Goal: Information Seeking & Learning: Learn about a topic

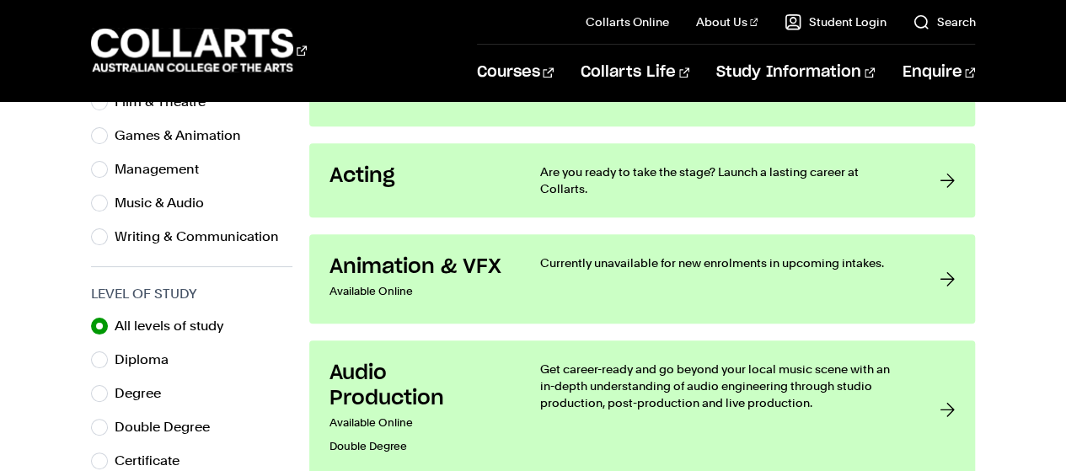
scroll to position [683, 0]
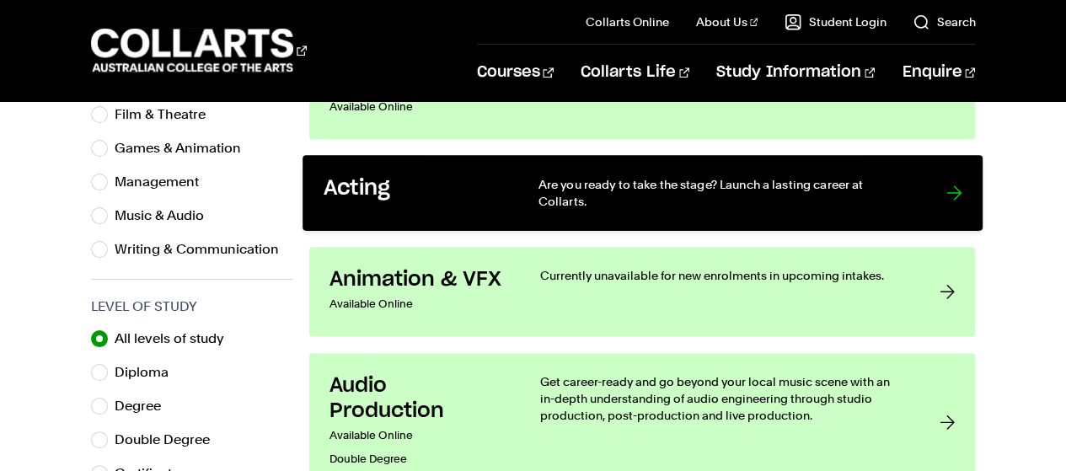
click at [935, 183] on link "Acting Are you ready to take the stage? Launch a lasting career at Collarts." at bounding box center [642, 193] width 680 height 76
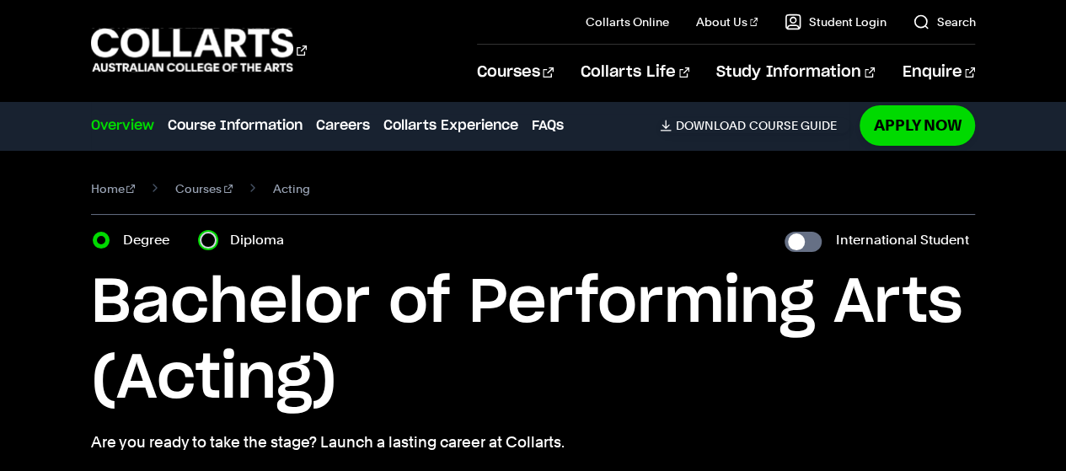
click at [207, 233] on input "Diploma" at bounding box center [208, 240] width 17 height 17
radio input "true"
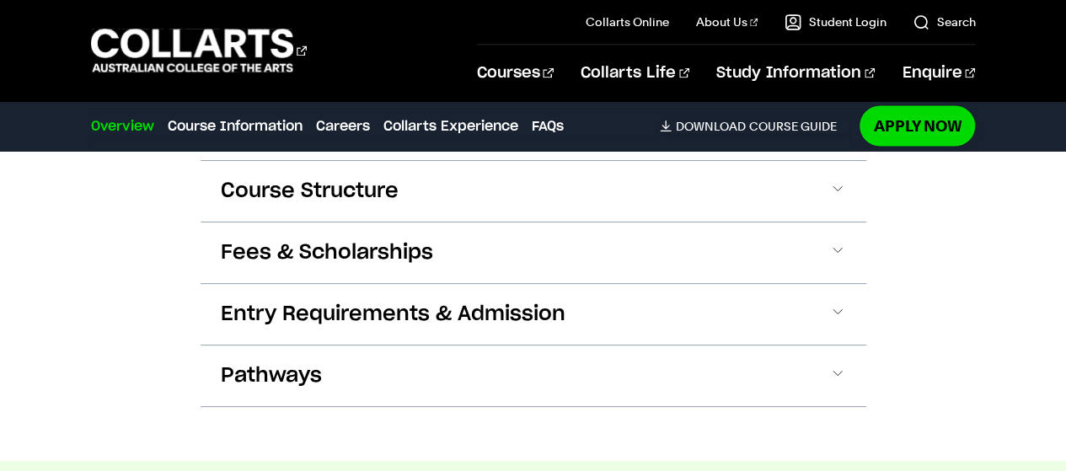
scroll to position [1533, 0]
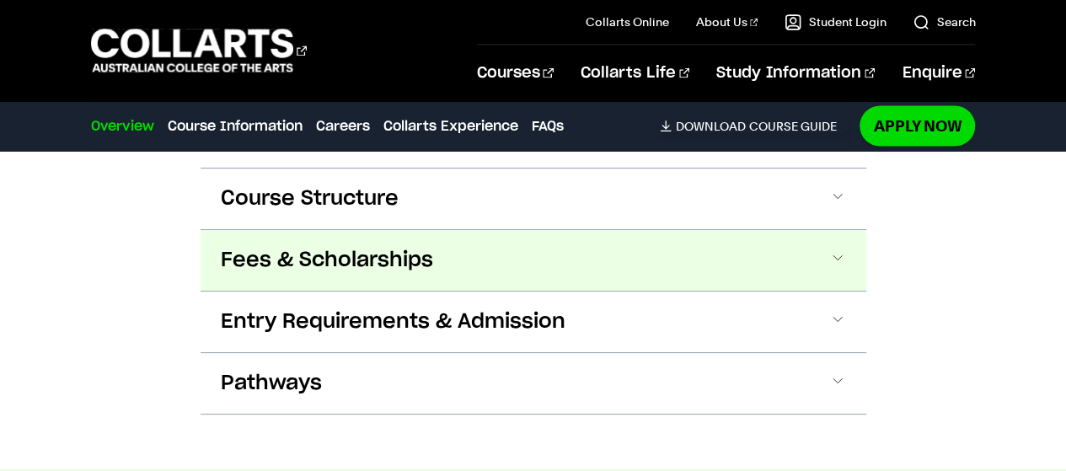
click at [837, 251] on span at bounding box center [837, 260] width 17 height 22
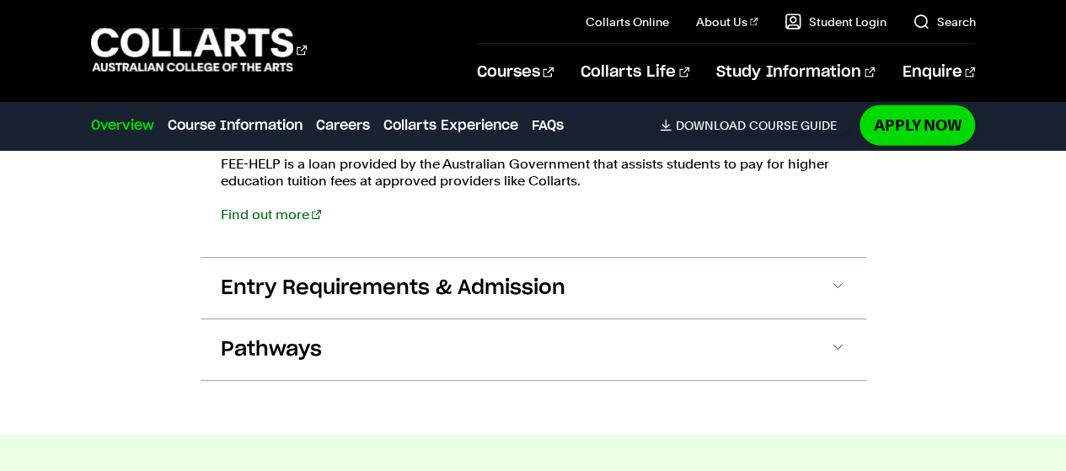
scroll to position [1943, 0]
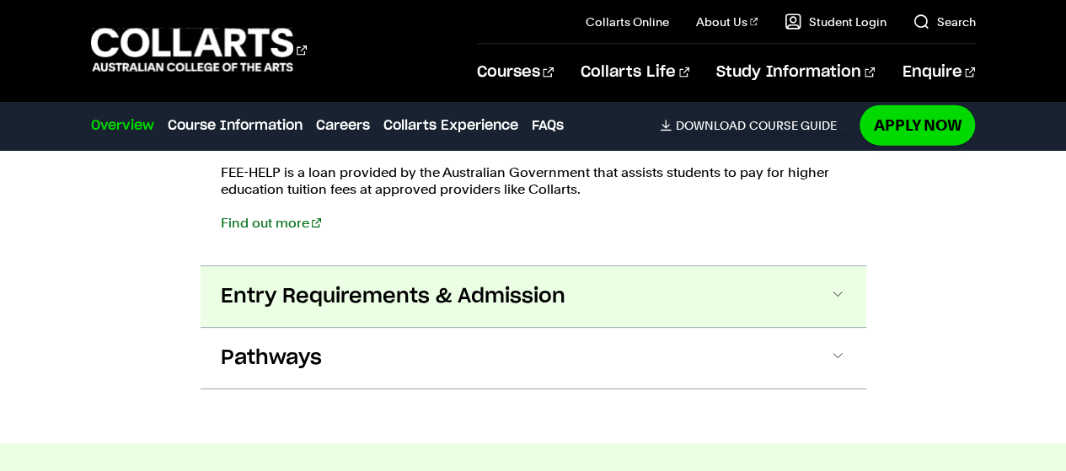
click at [829, 292] on span at bounding box center [837, 297] width 17 height 22
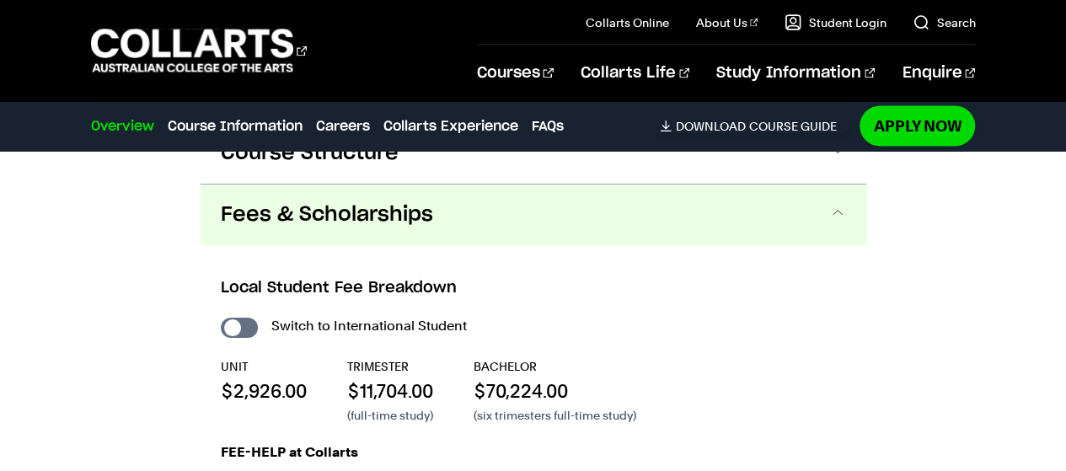
scroll to position [1544, 0]
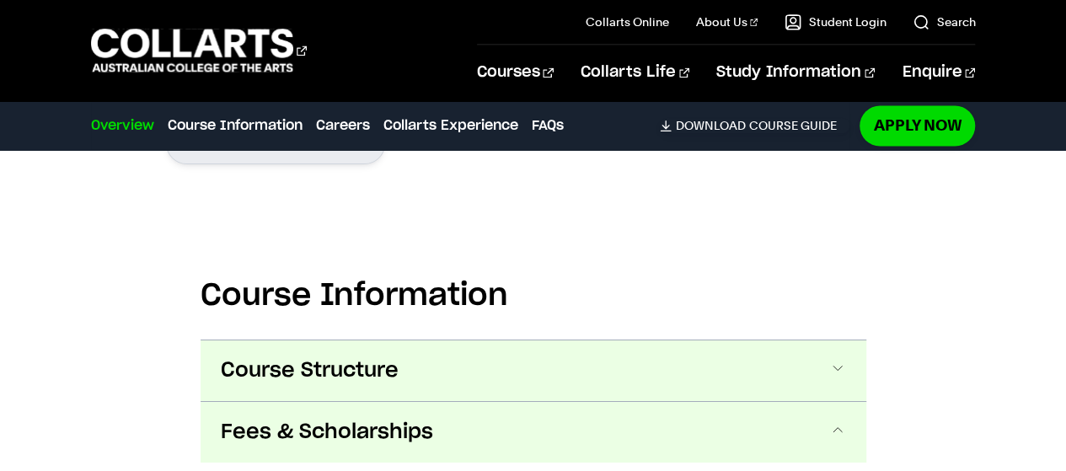
click at [837, 379] on span at bounding box center [837, 371] width 17 height 22
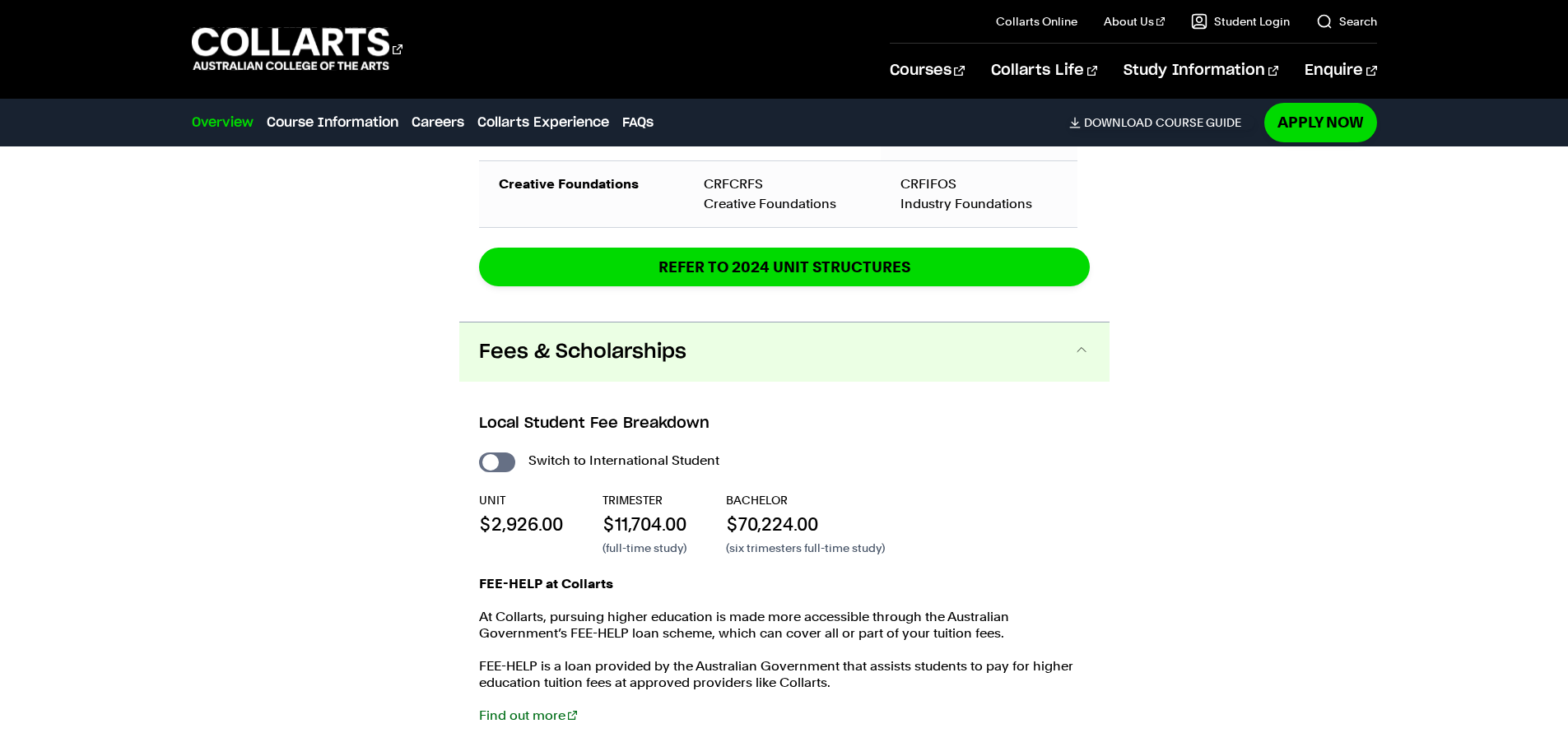
scroll to position [2155, 0]
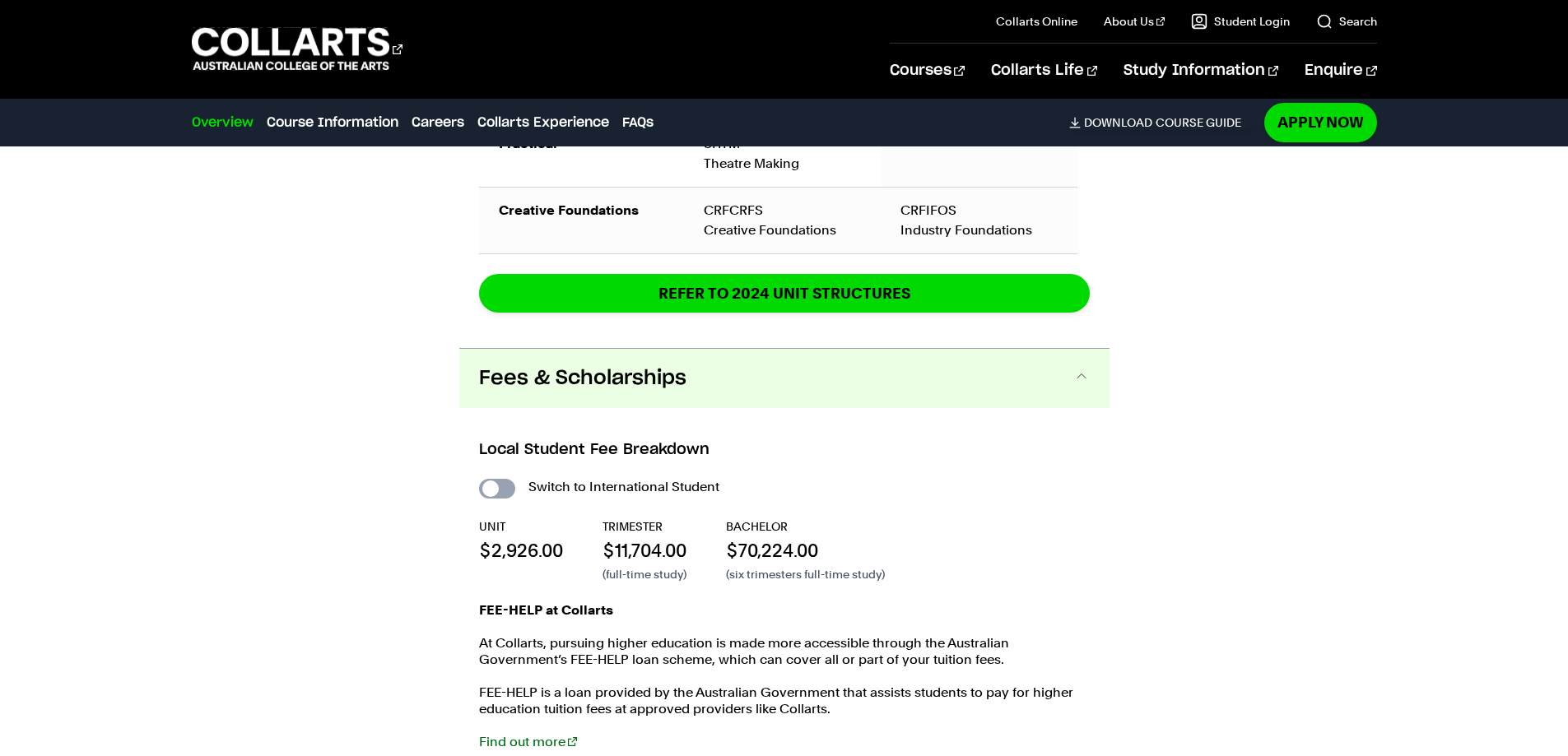
click at [495, 459] on input "International Student" at bounding box center [496, 488] width 36 height 20
checkbox input "true"
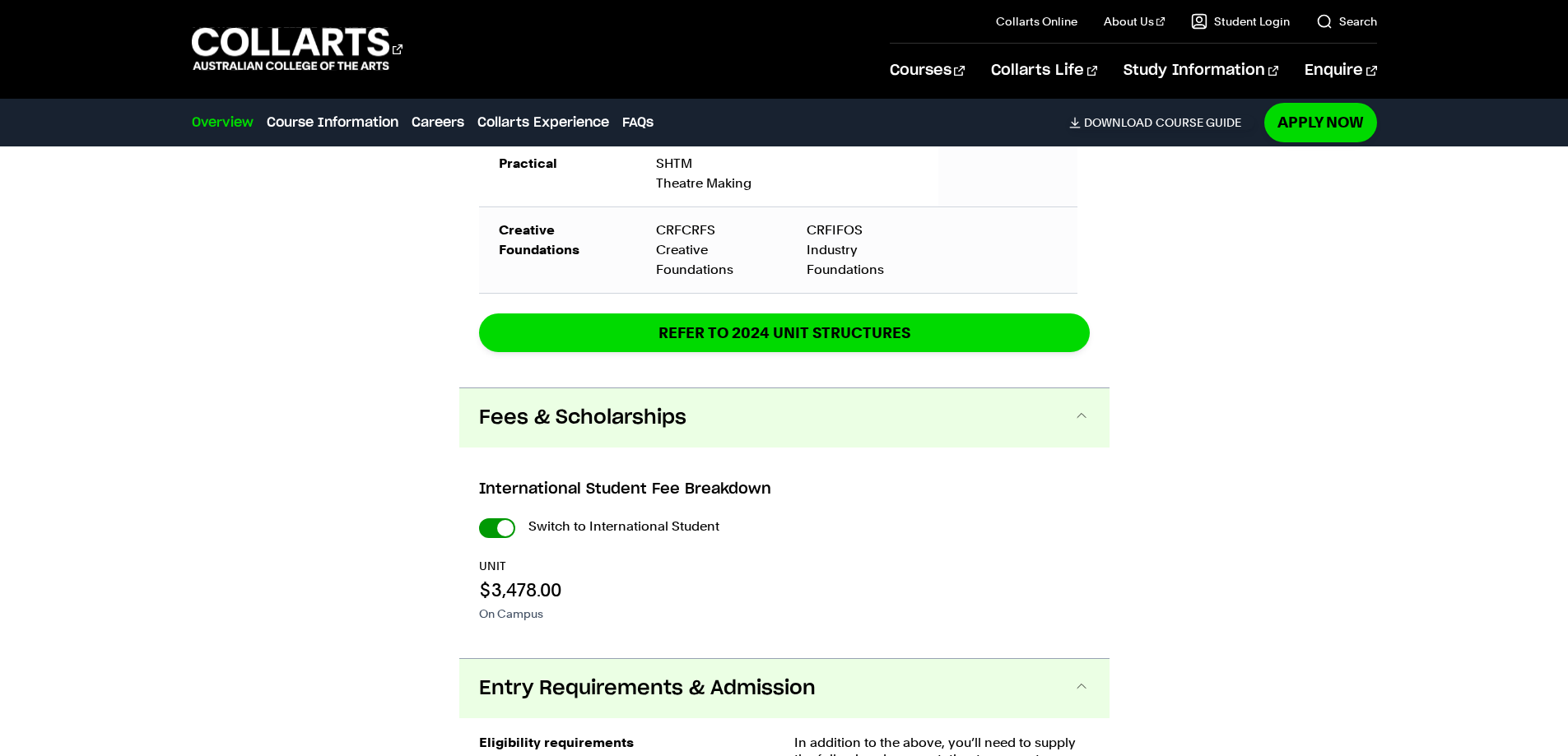
click at [494, 459] on input "International Student" at bounding box center [496, 528] width 36 height 20
checkbox input "false"
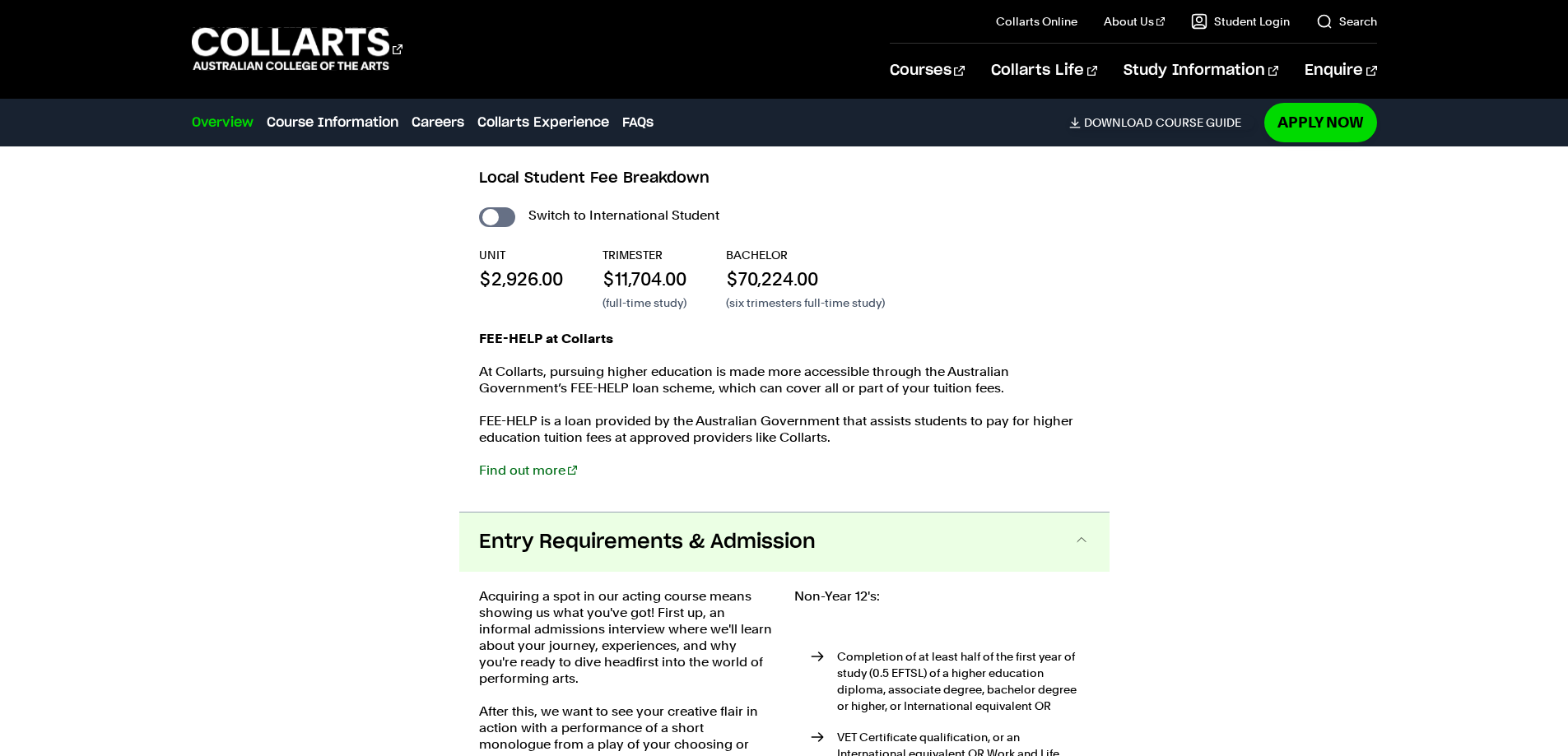
scroll to position [2410, 0]
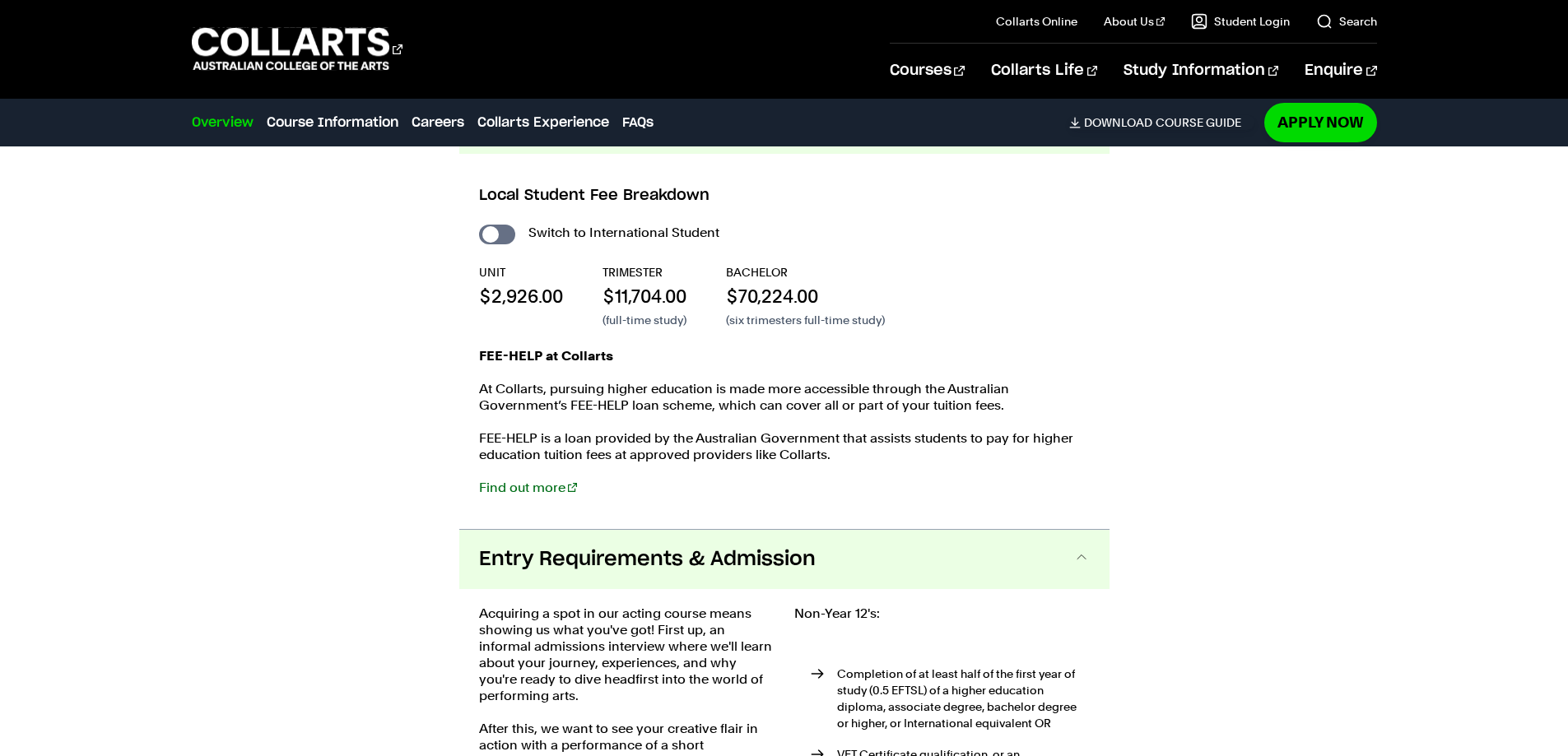
scroll to position [2155, 0]
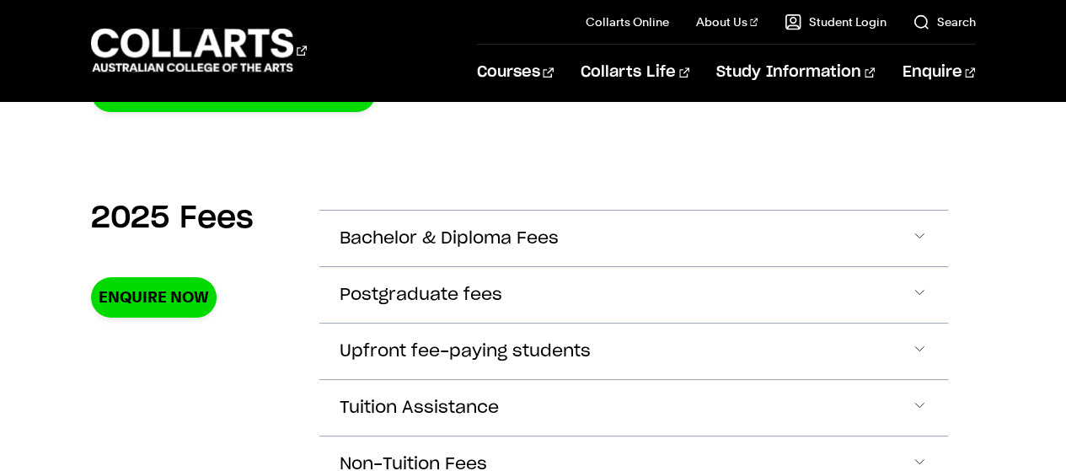
scroll to position [553, 0]
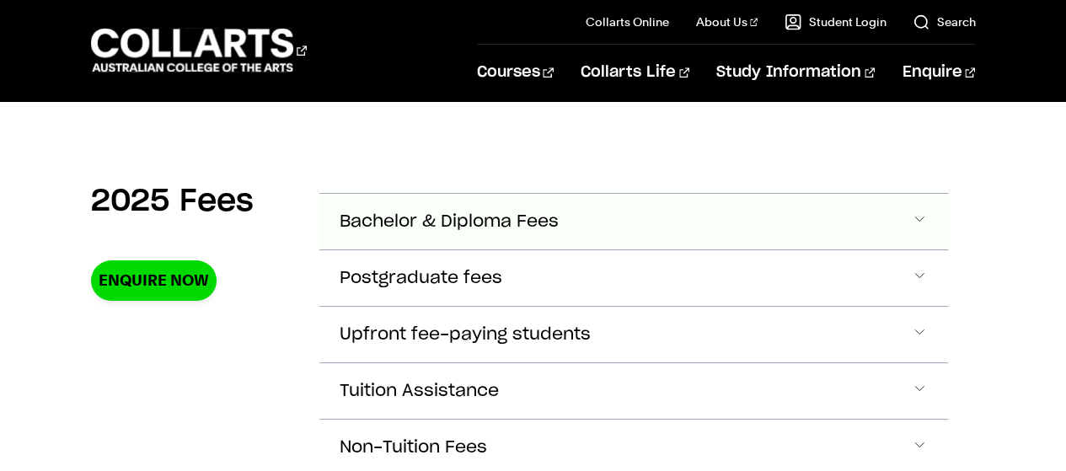
click at [925, 226] on span "Accordion Section" at bounding box center [919, 222] width 17 height 22
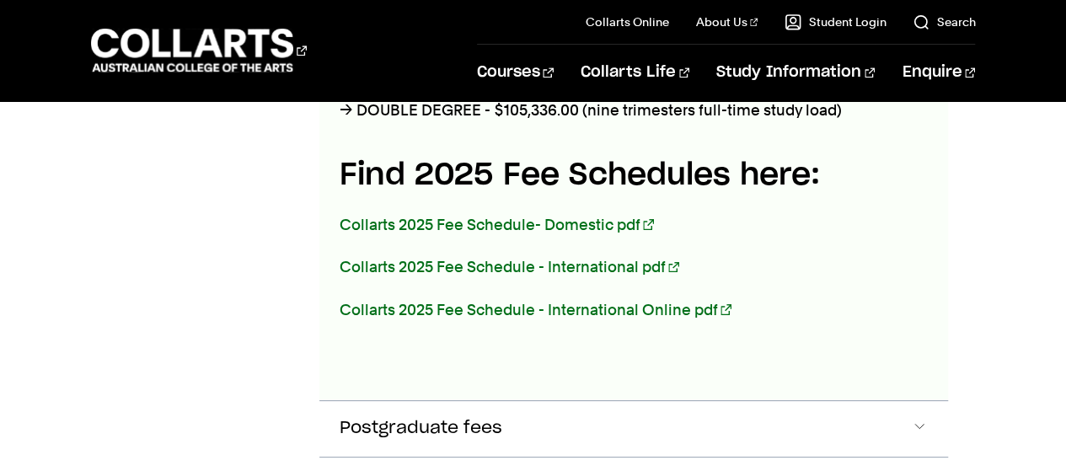
scroll to position [0, 0]
